Goal: Information Seeking & Learning: Find specific fact

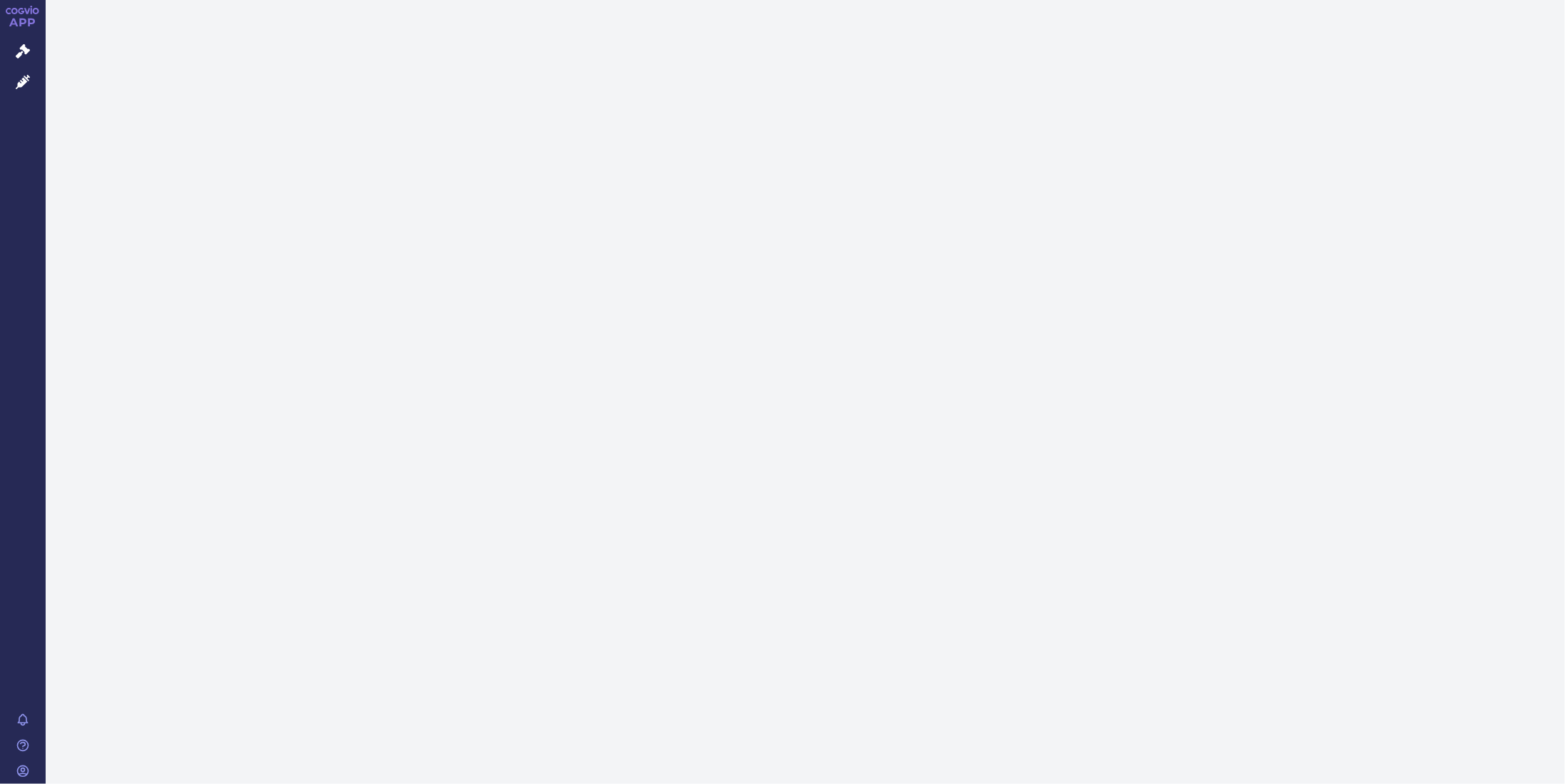
click at [22, 82] on icon at bounding box center [23, 82] width 14 height 14
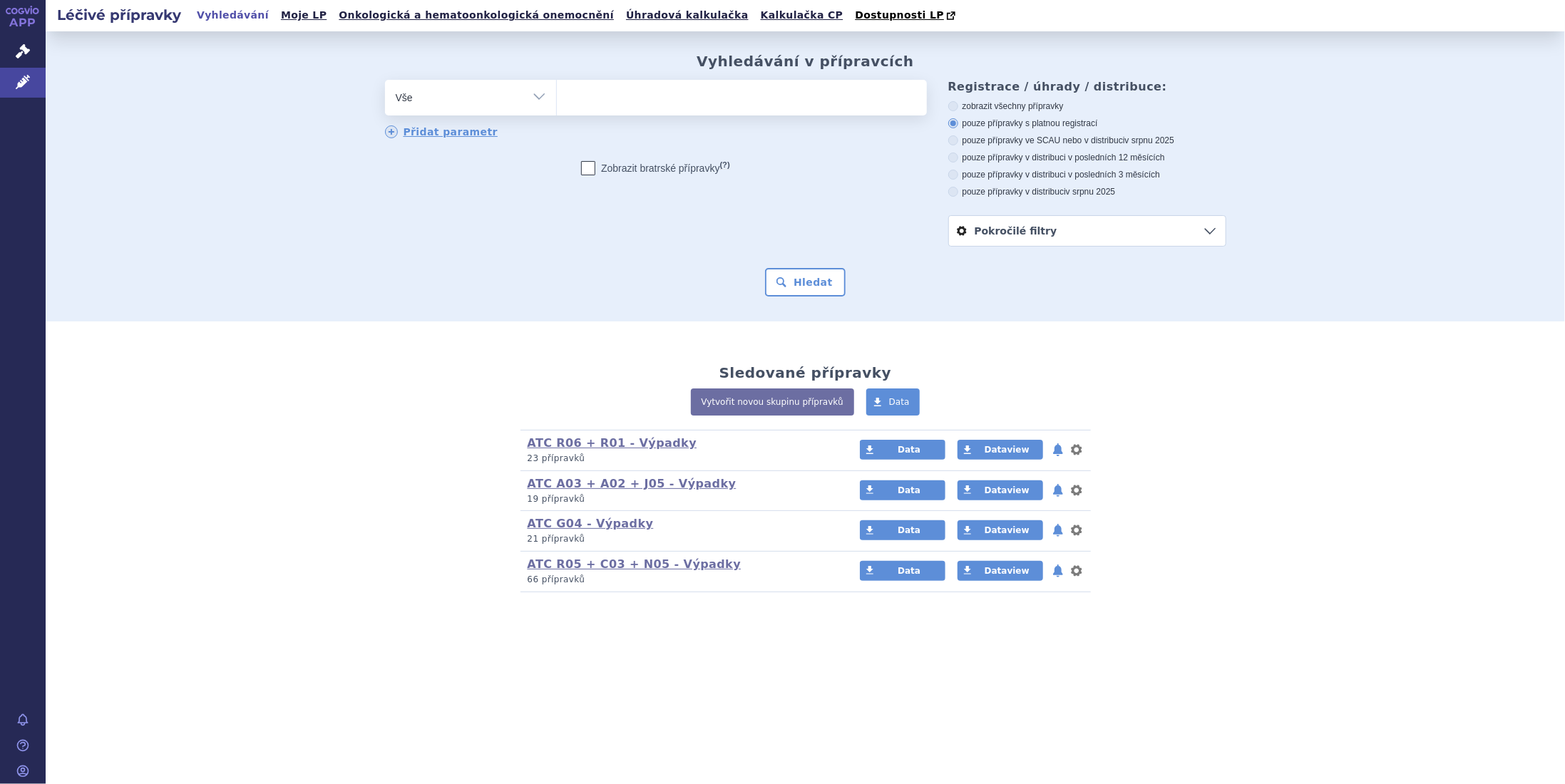
click at [594, 96] on ul at bounding box center [742, 95] width 370 height 30
click at [557, 96] on select at bounding box center [556, 97] width 1 height 36
type input "пф"
type input "пфвщ"
type input "пфв"
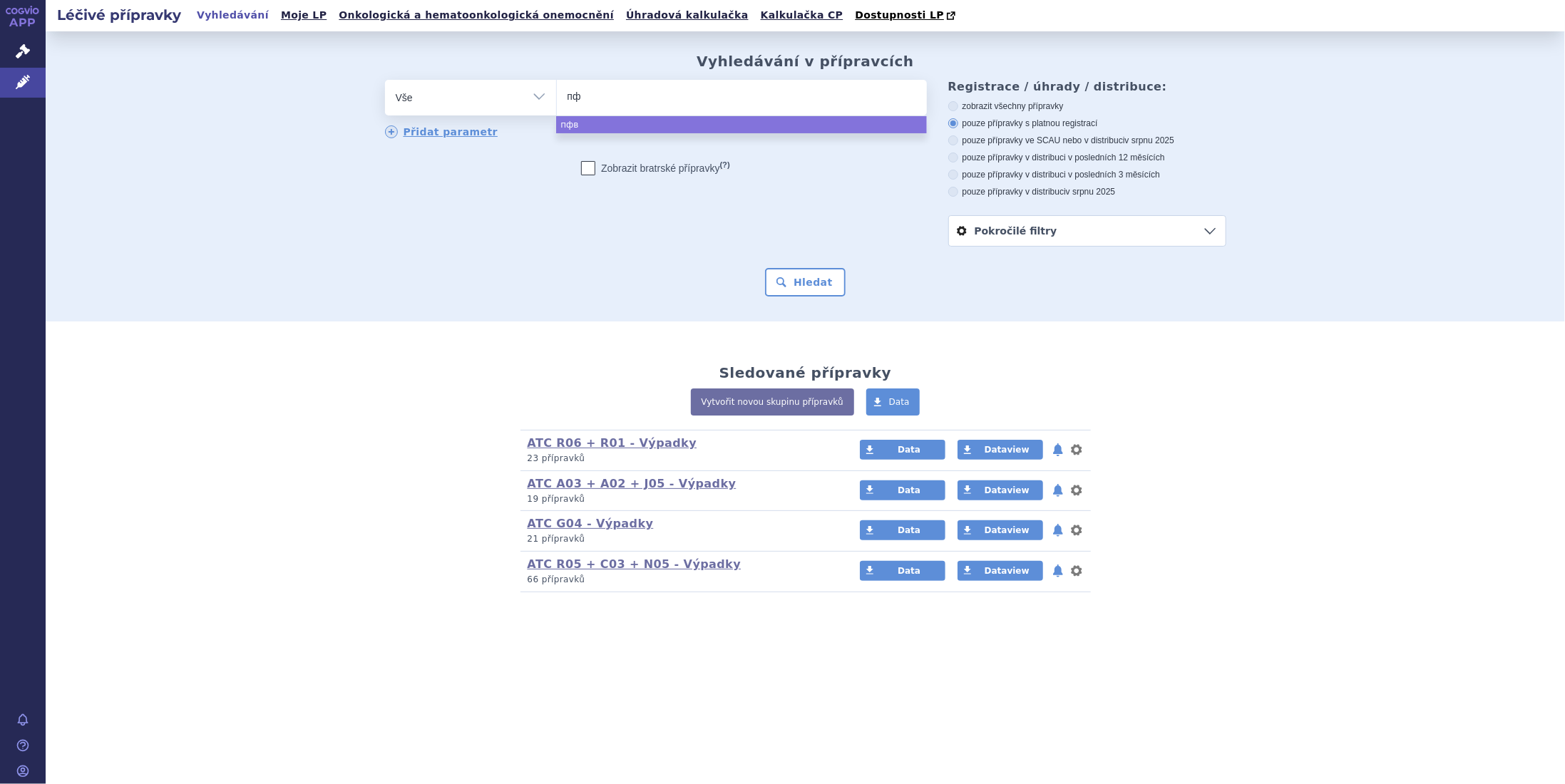
type input "п"
type input "ga"
type input "gad"
type input "gado"
type input "gadob"
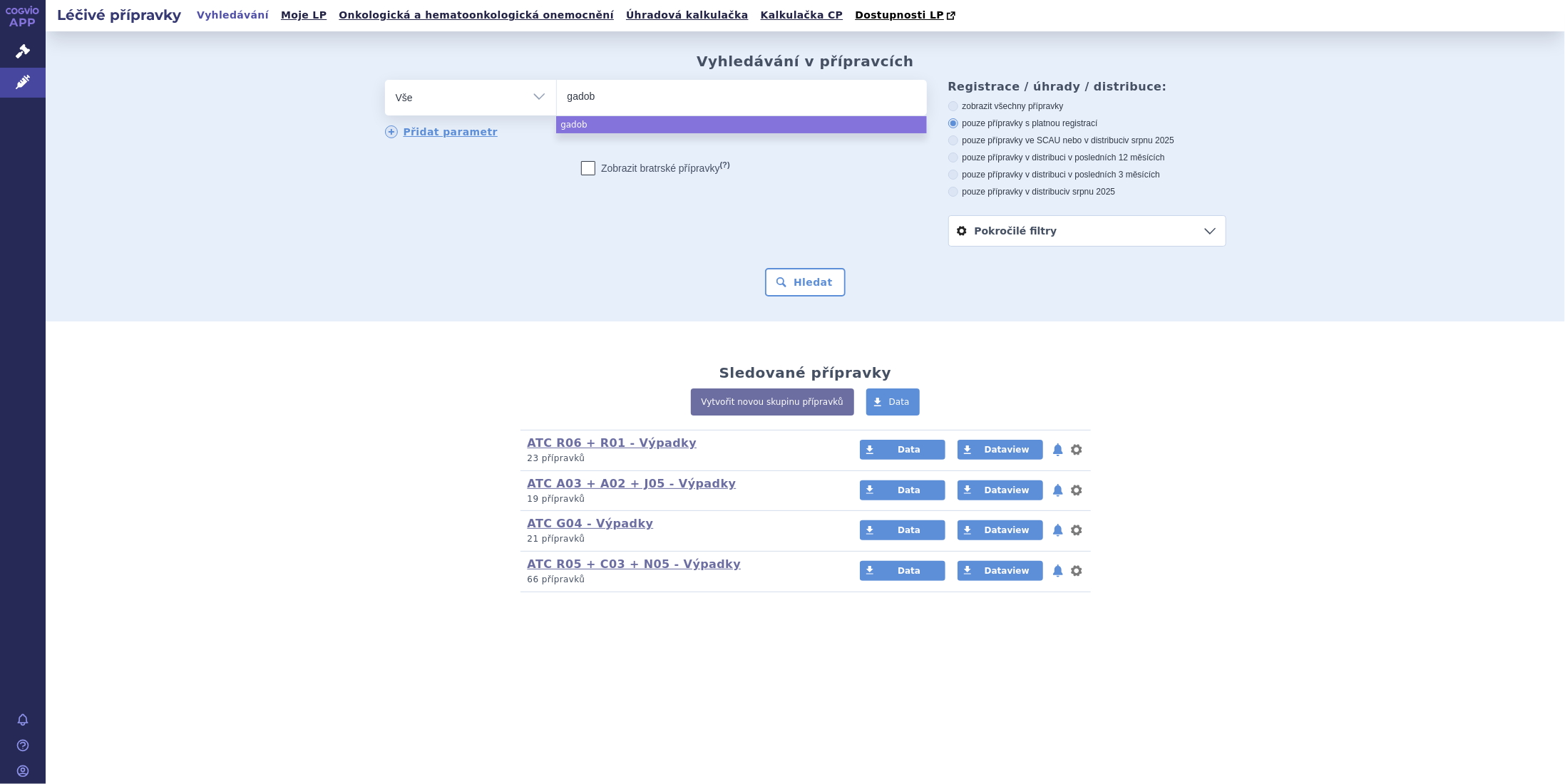
type input "gadobu"
select select "gadobu"
click at [809, 280] on button "Hledat" at bounding box center [805, 282] width 81 height 29
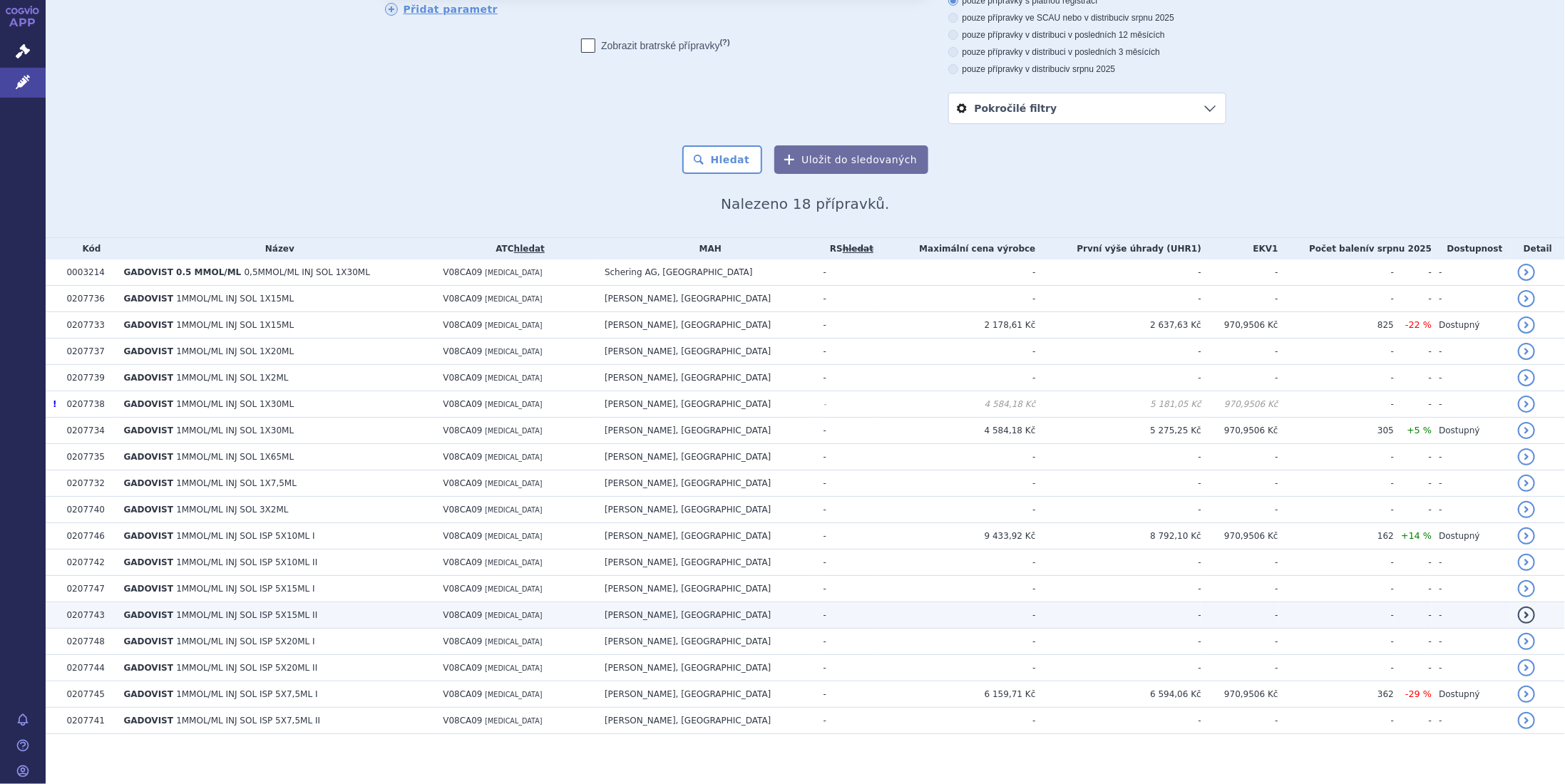
scroll to position [124, 0]
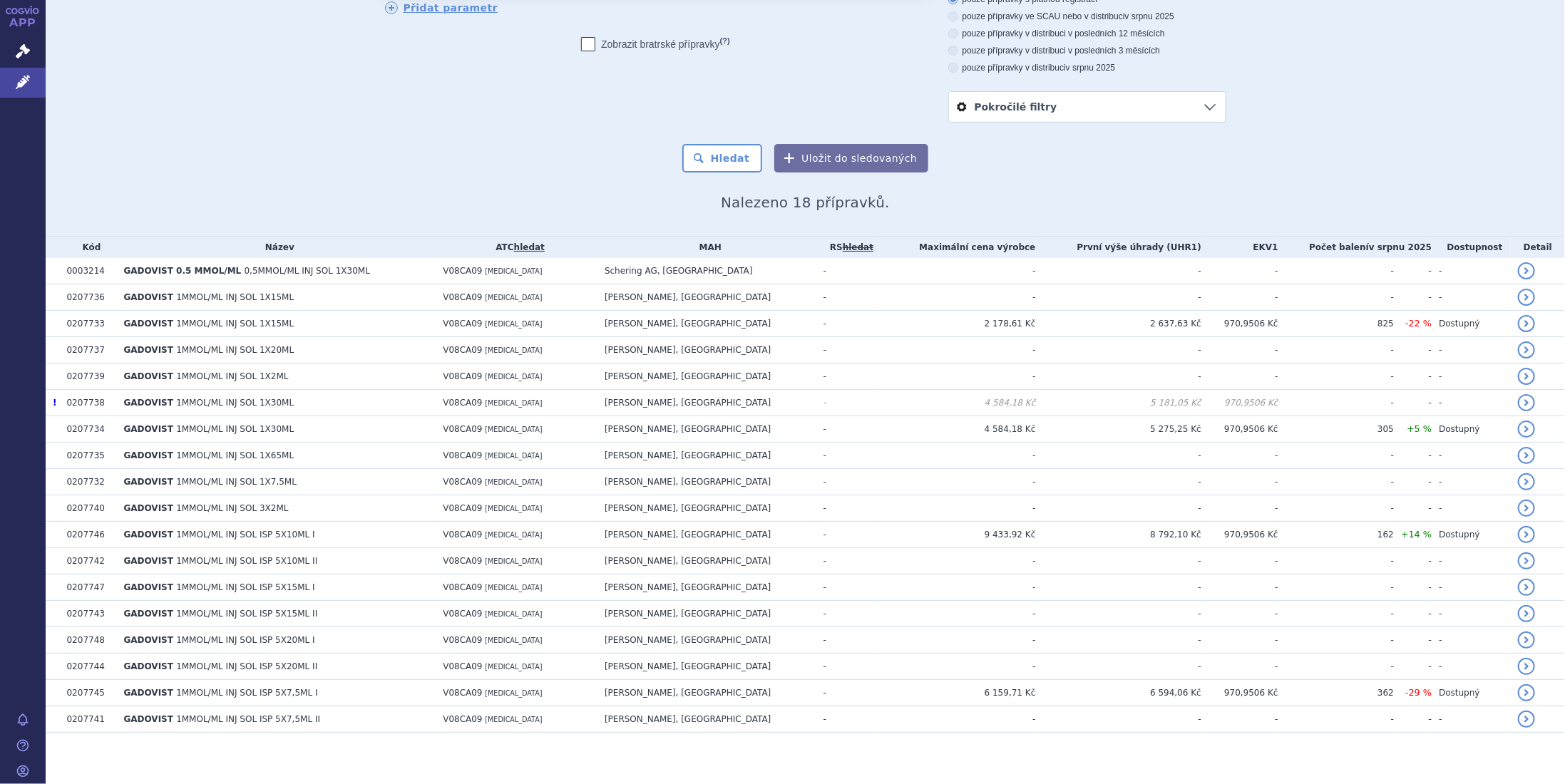
click at [1073, 752] on section "Domů Léčivé přípravky Vyhledávání Vyhledávání v přípravcích odstranit Vše Přípr…" at bounding box center [805, 348] width 1519 height 882
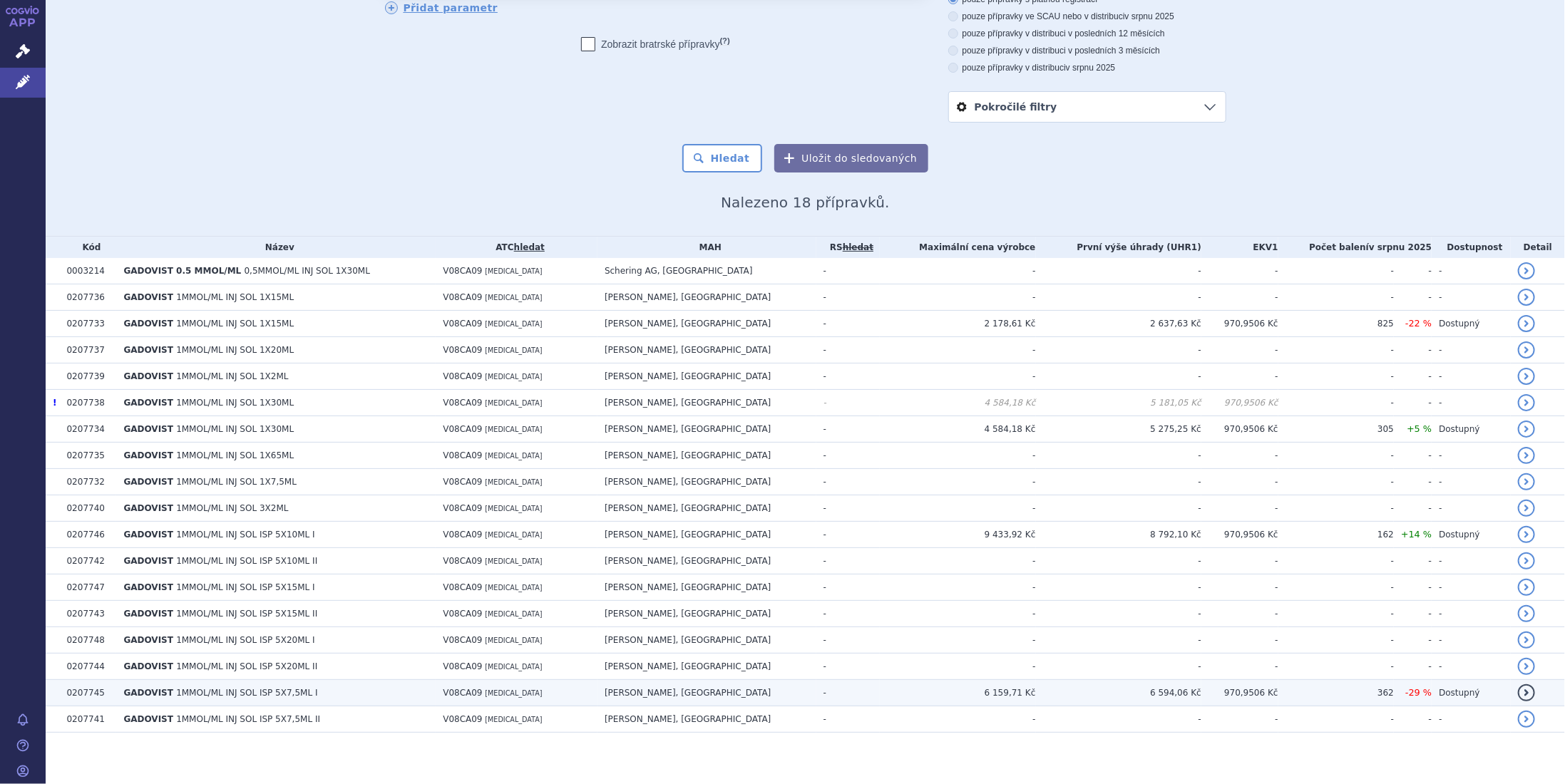
click at [1173, 691] on td "6 594,06 Kč" at bounding box center [1118, 692] width 166 height 26
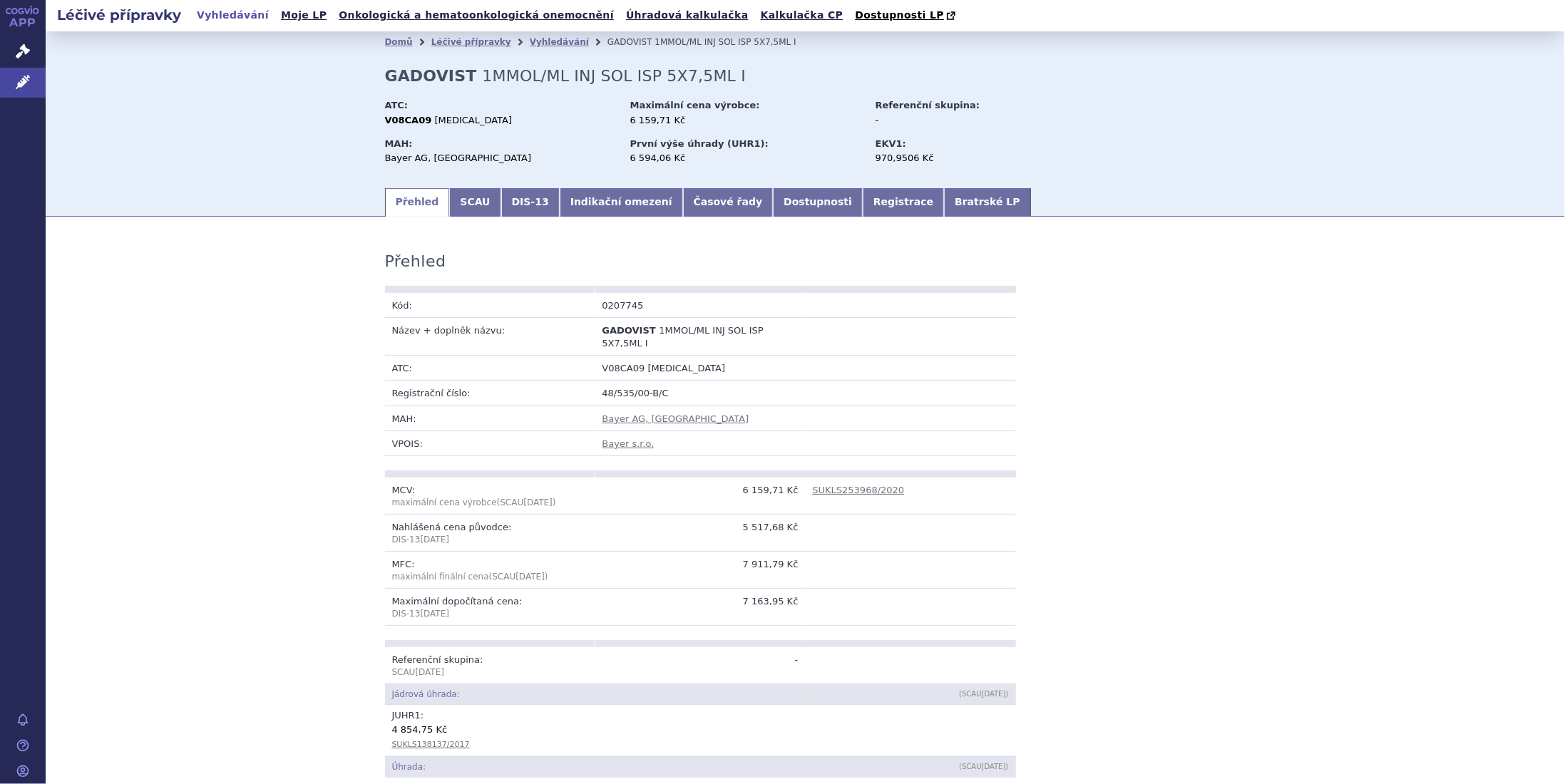
scroll to position [189, 0]
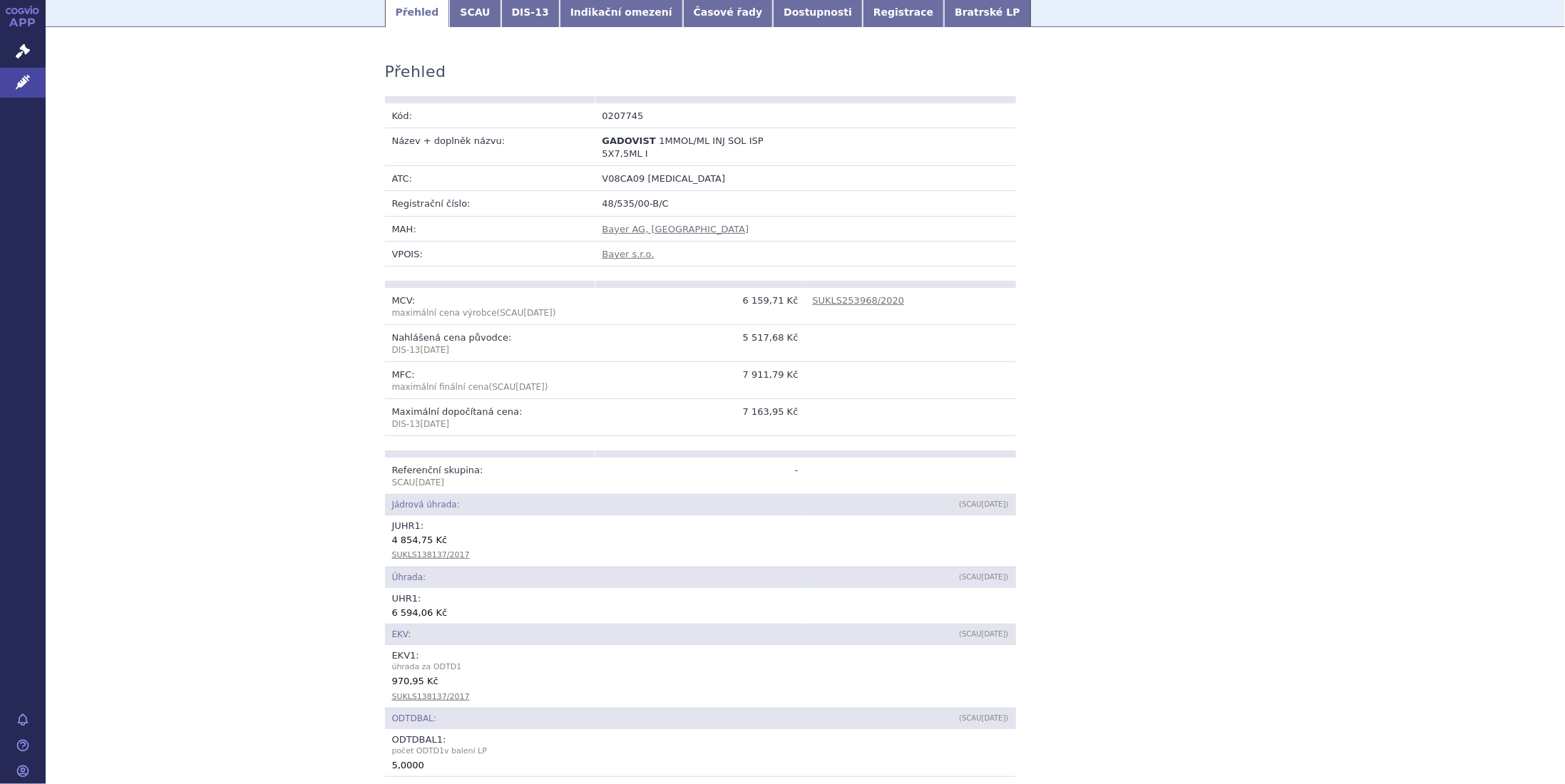
drag, startPoint x: 447, startPoint y: 488, endPoint x: 384, endPoint y: 492, distance: 63.1
click at [385, 494] on td "Jádrová úhrada:" at bounding box center [595, 504] width 421 height 21
copy td "Jádrová úhrada:"
click at [1384, 79] on div "Přehled Kód: 0207745 Název + doplněk názvu: GADOVIST 1MMOL/ML INJ SOL ISP 5X7,5…" at bounding box center [805, 792] width 1519 height 1502
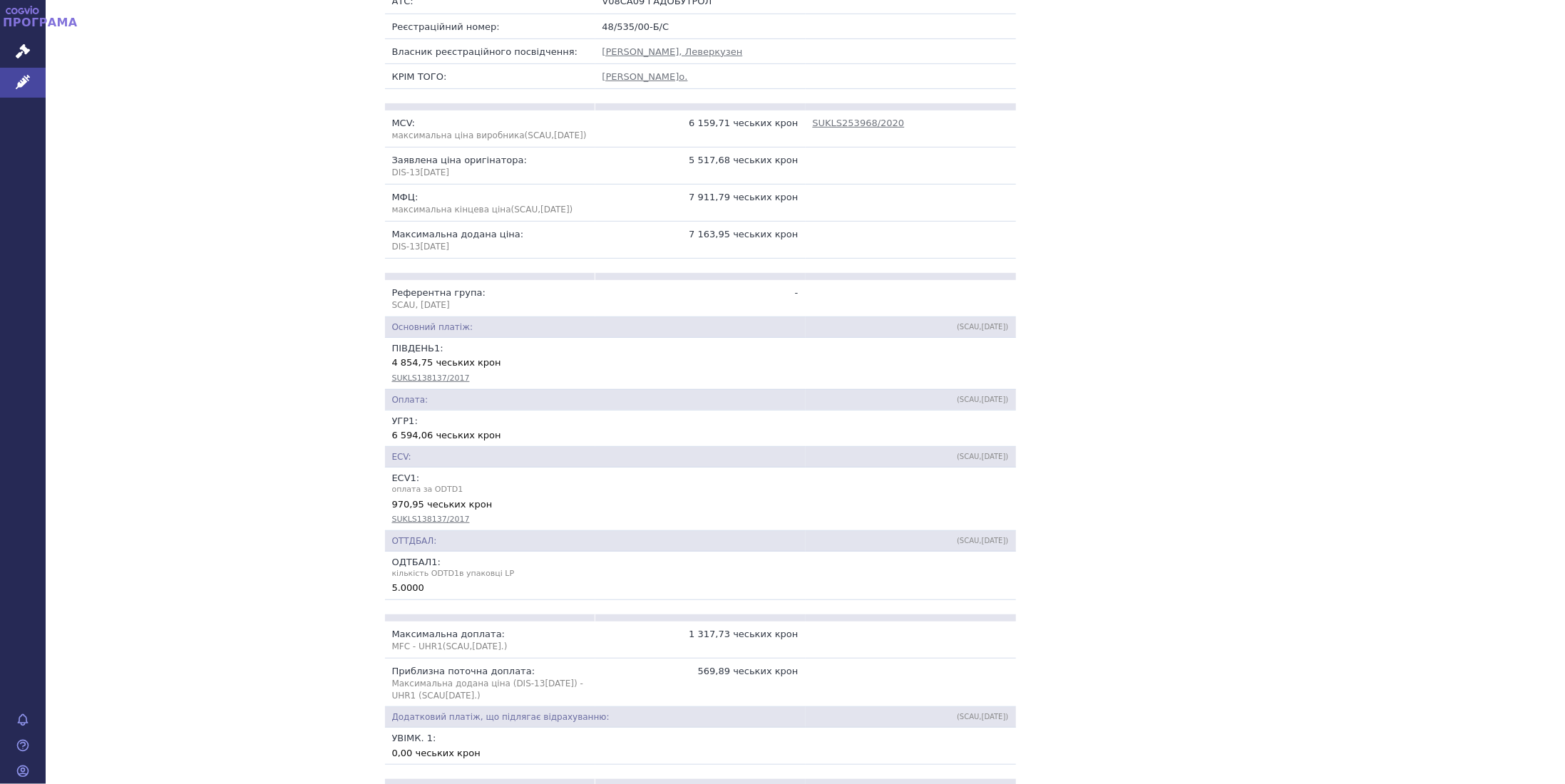
scroll to position [0, 0]
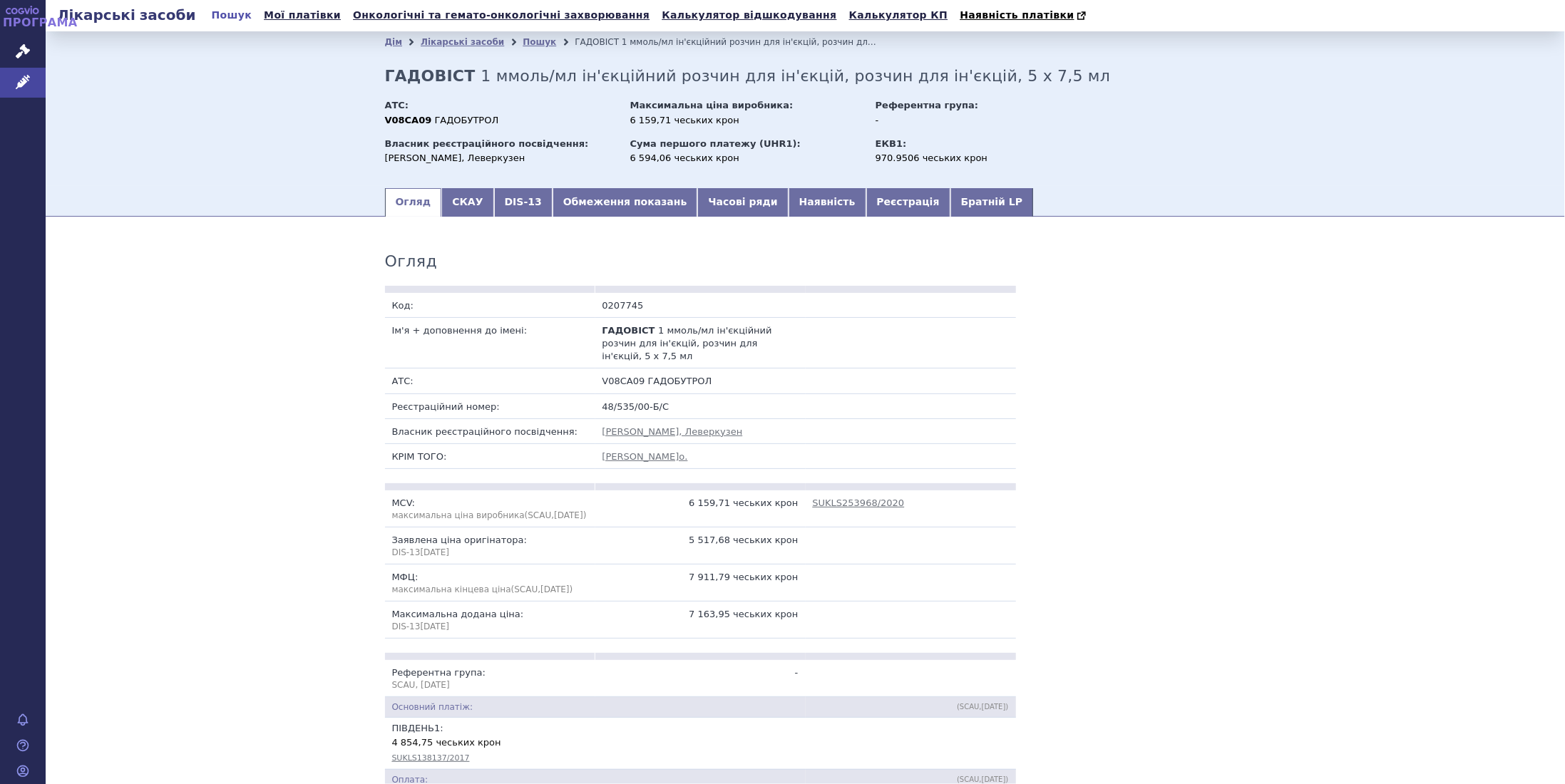
click at [221, 16] on font "Пошук" at bounding box center [231, 15] width 40 height 11
